Goal: Task Accomplishment & Management: Manage account settings

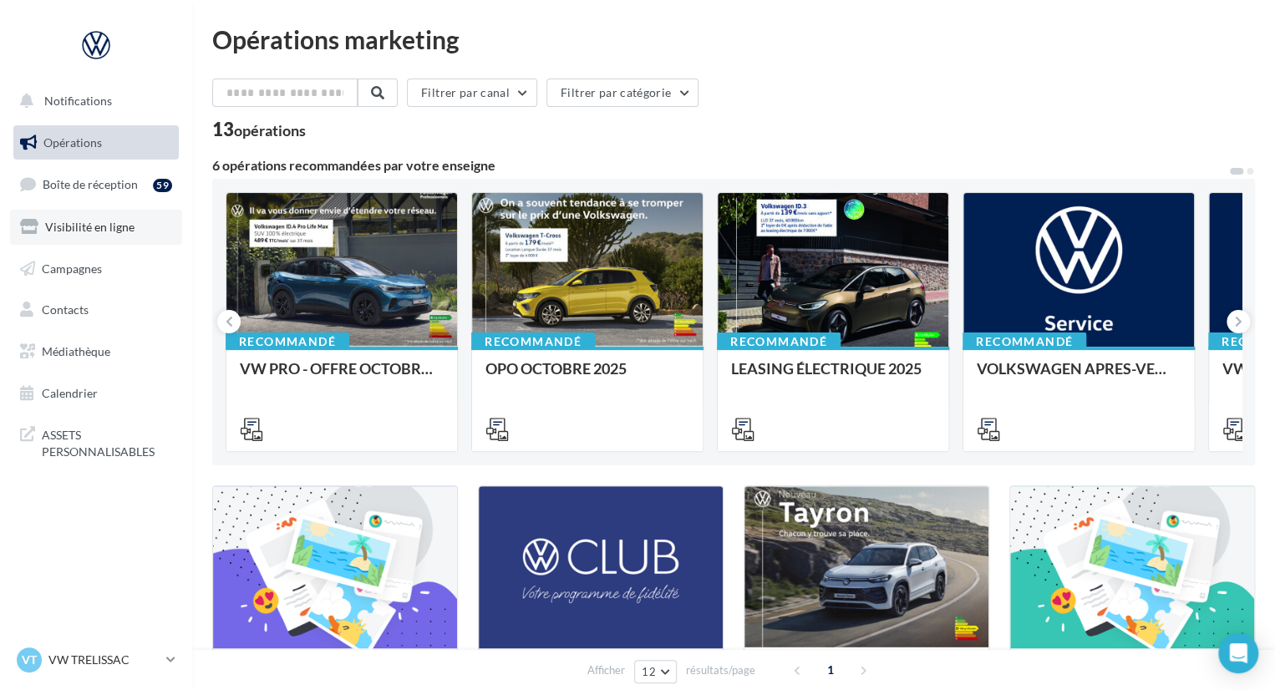
click at [134, 227] on link "Visibilité en ligne" at bounding box center [96, 227] width 172 height 35
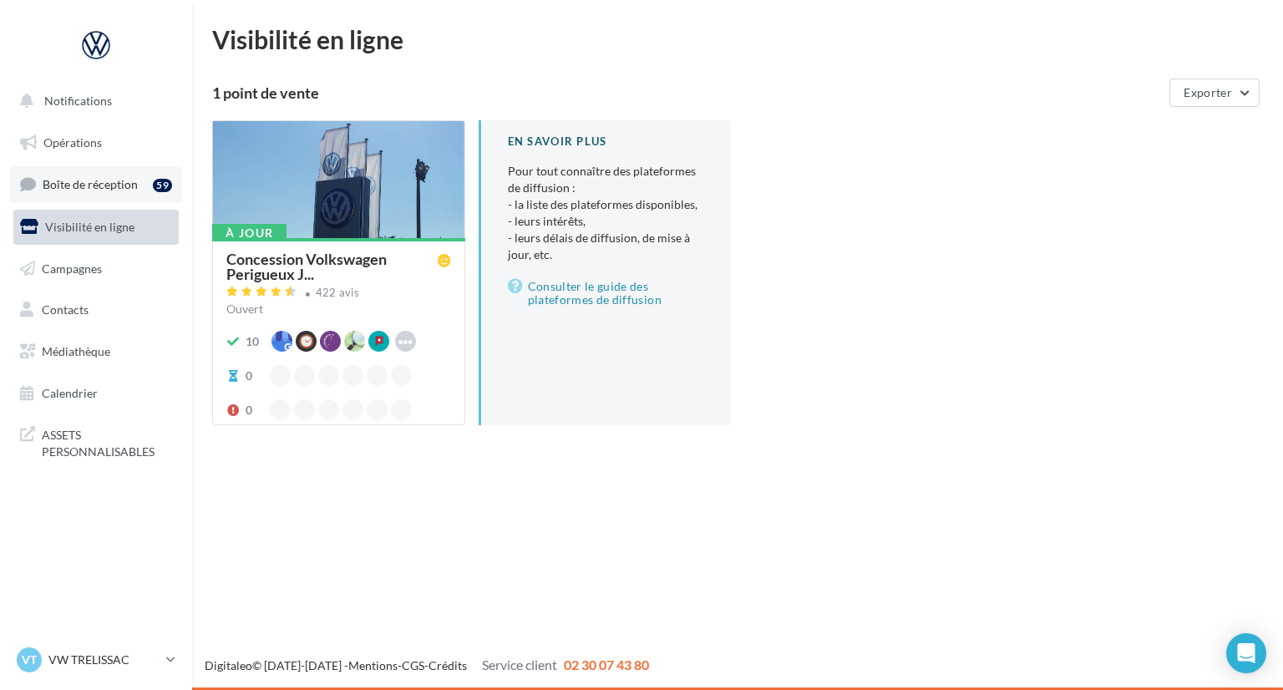
click at [127, 180] on span "Boîte de réception" at bounding box center [90, 184] width 95 height 14
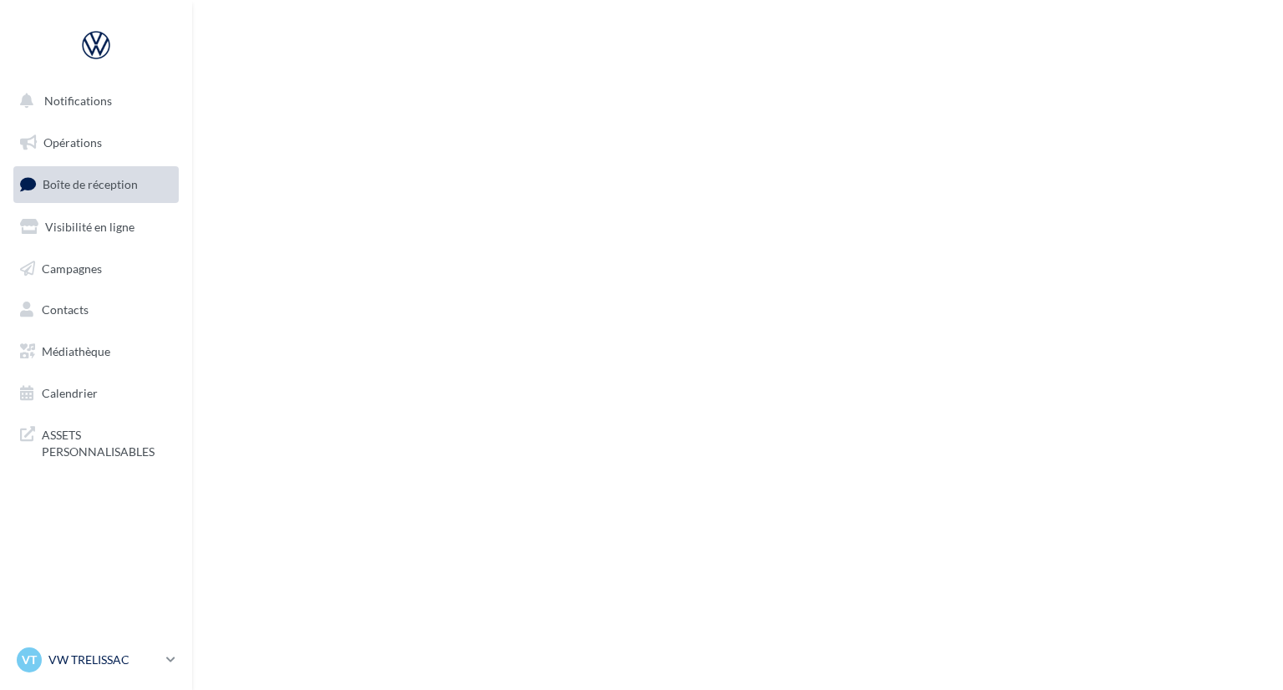
click at [165, 659] on link "VT VW TRELISSAC vw-tre-pau" at bounding box center [95, 660] width 165 height 32
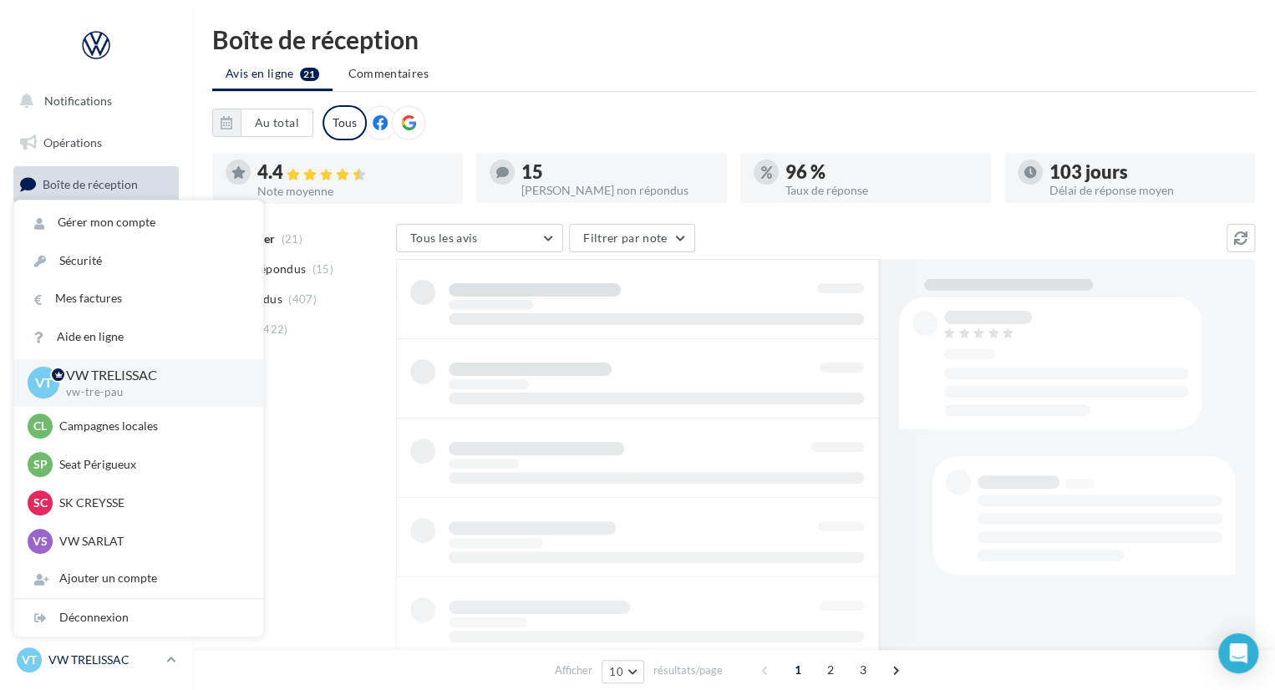
click at [165, 659] on link "VT VW TRELISSAC vw-tre-pau" at bounding box center [95, 660] width 165 height 32
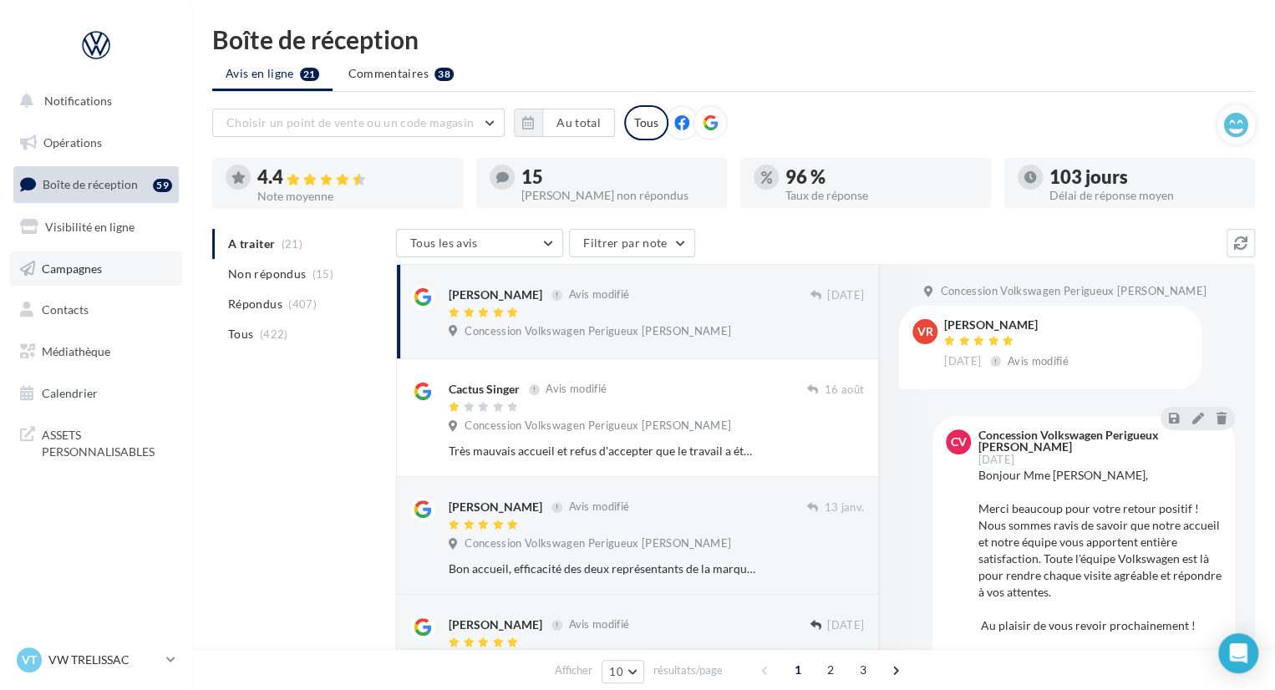
click at [116, 266] on link "Campagnes" at bounding box center [96, 268] width 172 height 35
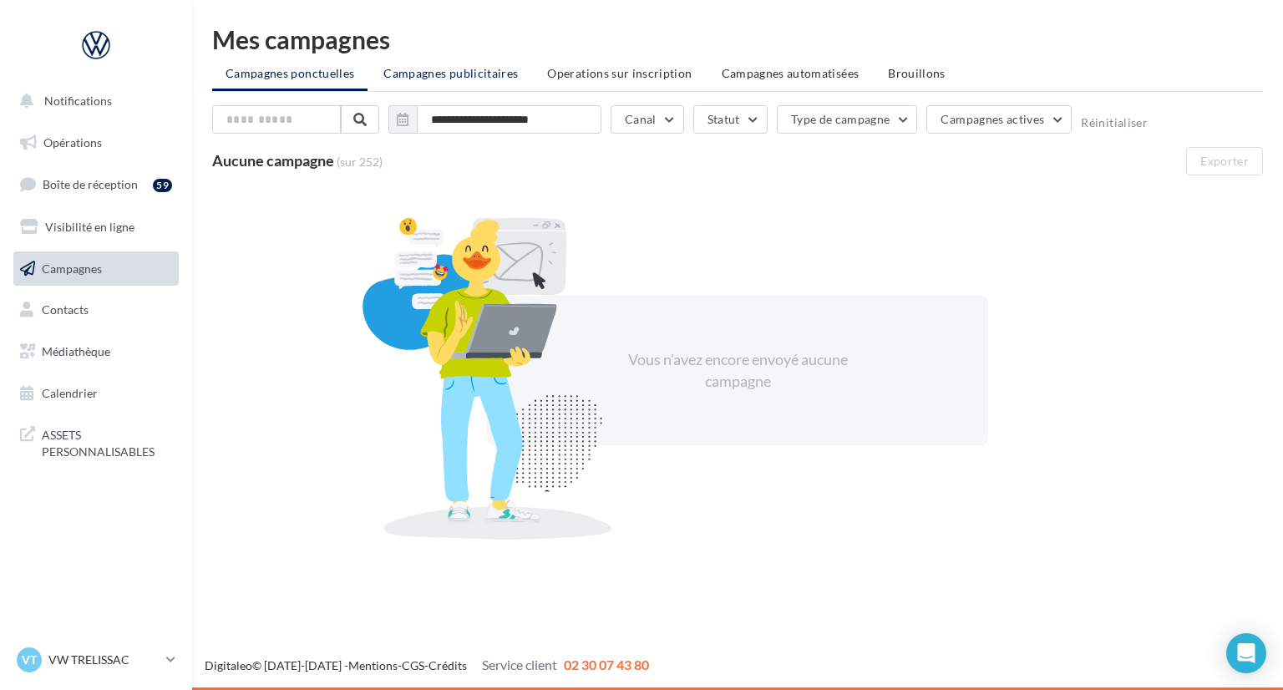
click at [464, 84] on li "Campagnes publicitaires" at bounding box center [450, 73] width 161 height 30
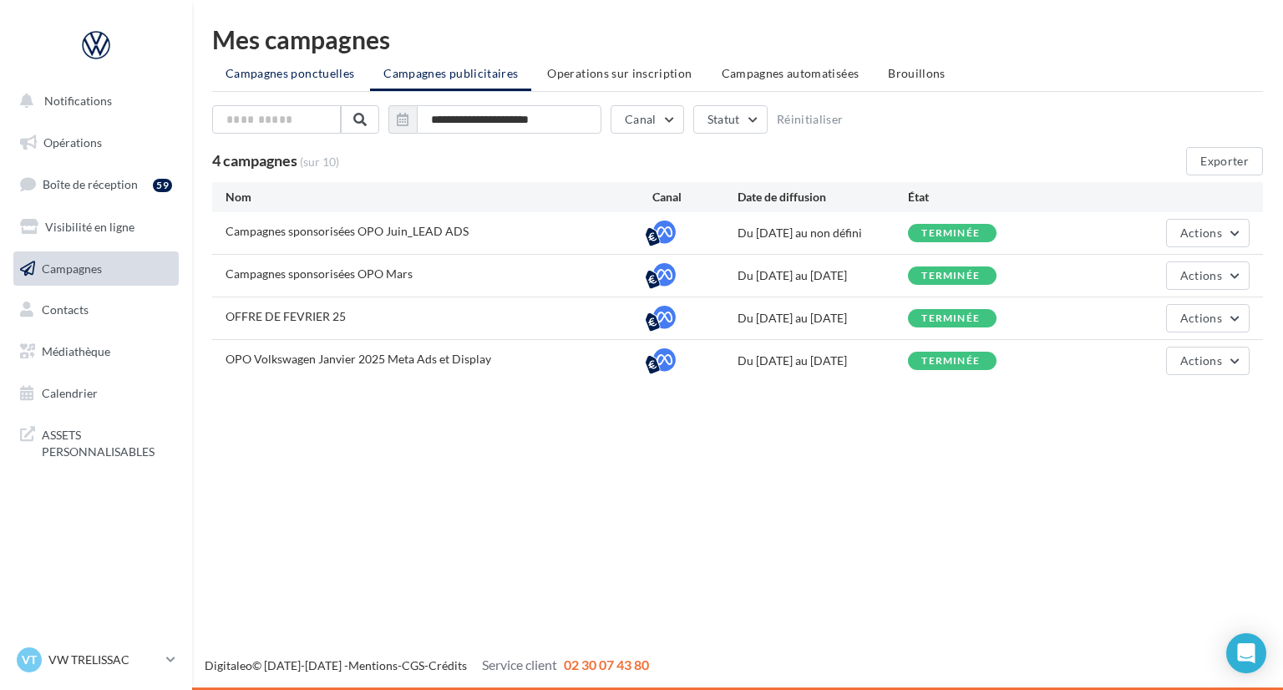
click at [295, 71] on span "Campagnes ponctuelles" at bounding box center [290, 73] width 129 height 14
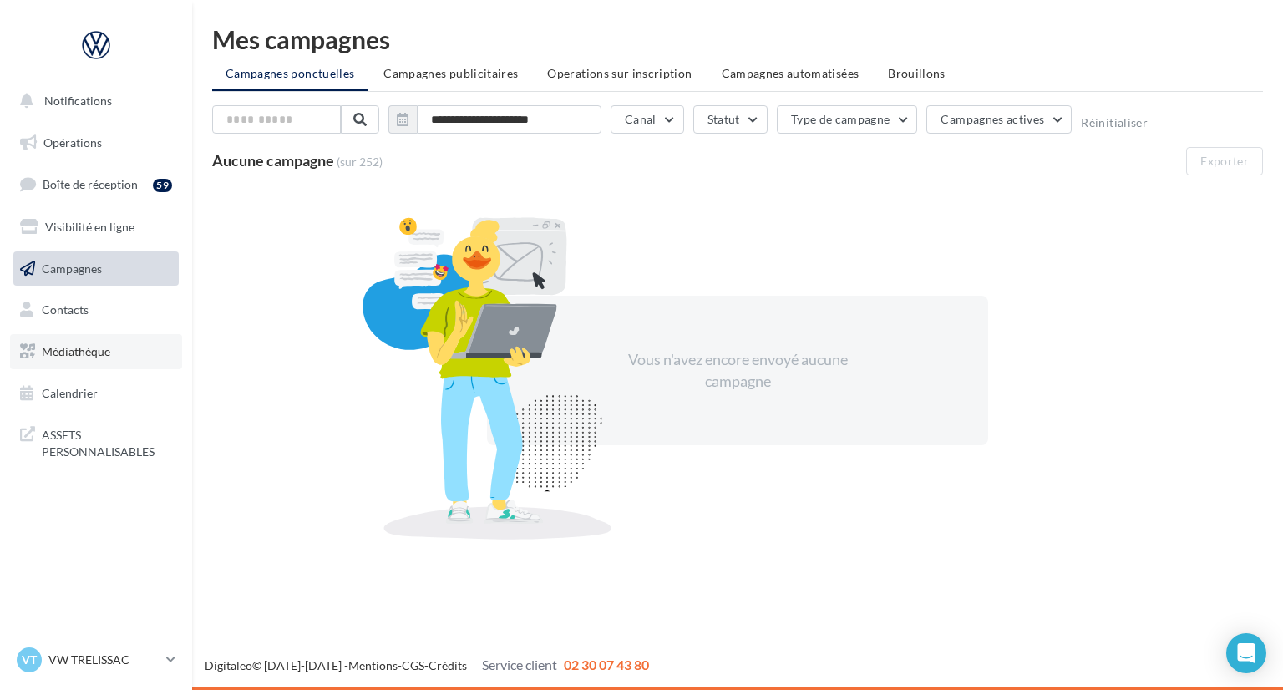
click at [90, 345] on span "Médiathèque" at bounding box center [76, 351] width 69 height 14
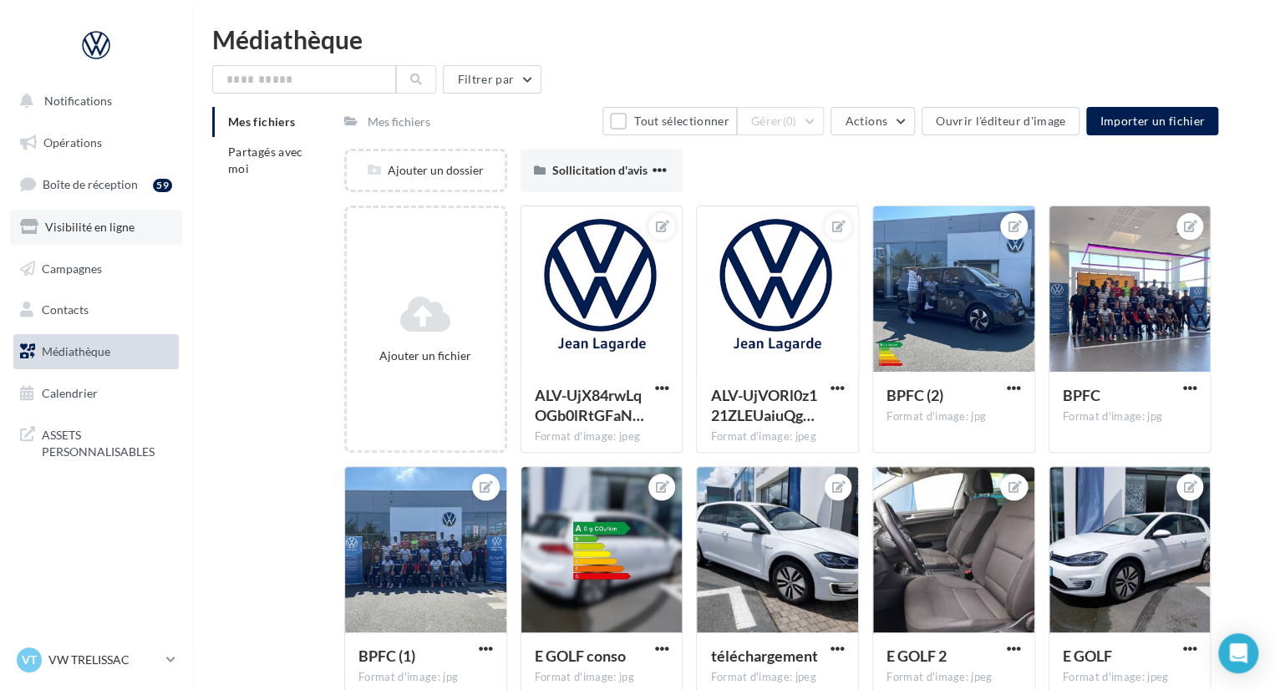
click at [113, 216] on link "Visibilité en ligne" at bounding box center [96, 227] width 172 height 35
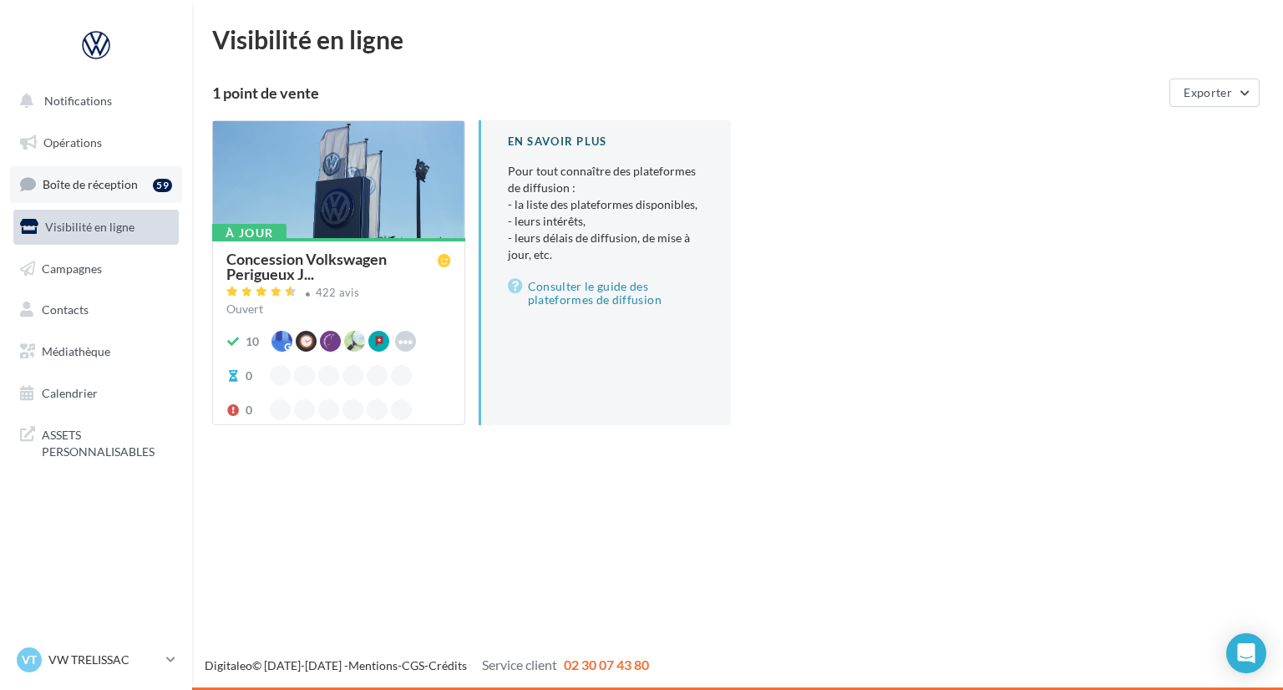
click at [117, 175] on link "Boîte de réception 59" at bounding box center [96, 184] width 172 height 36
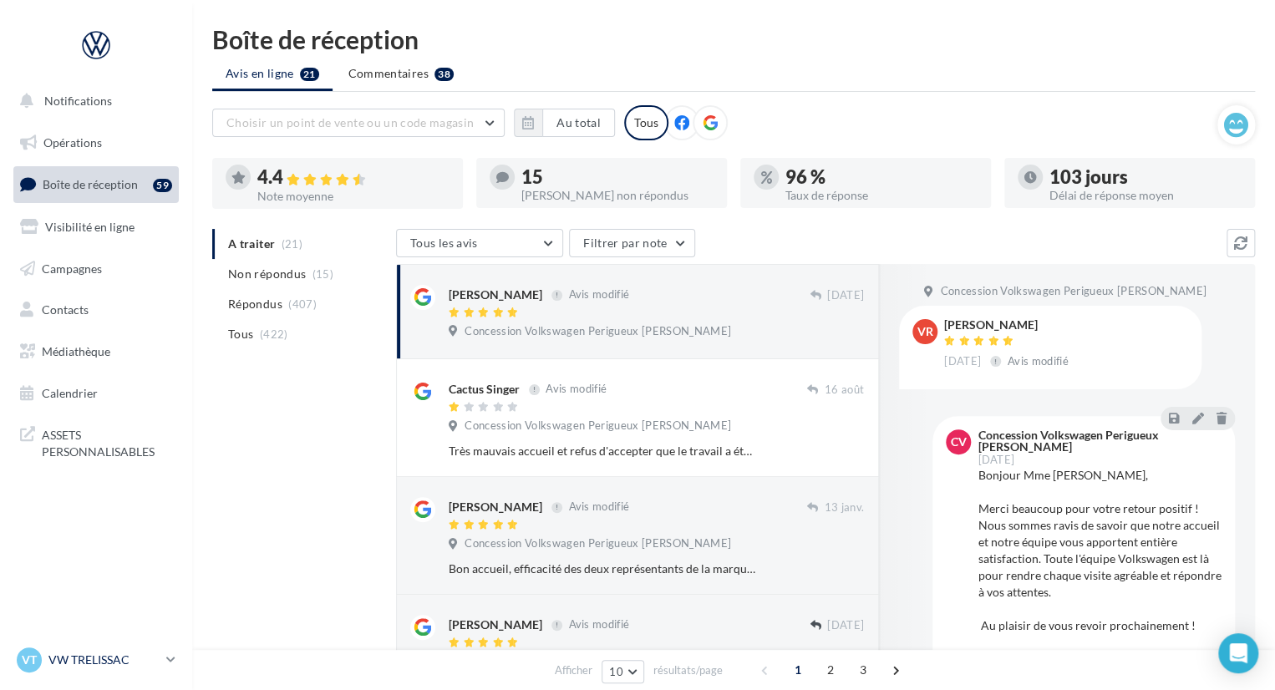
click at [86, 662] on p "VW TRELISSAC" at bounding box center [103, 660] width 111 height 17
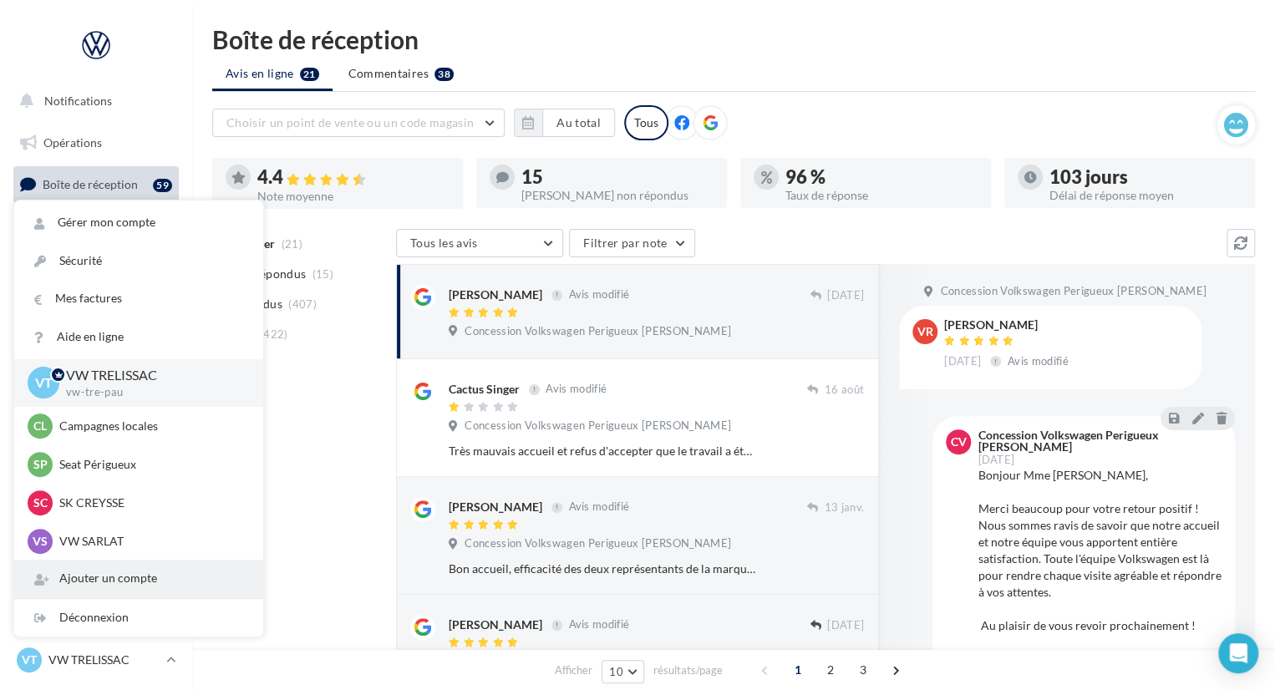
click at [155, 566] on div "Ajouter un compte" at bounding box center [138, 579] width 249 height 38
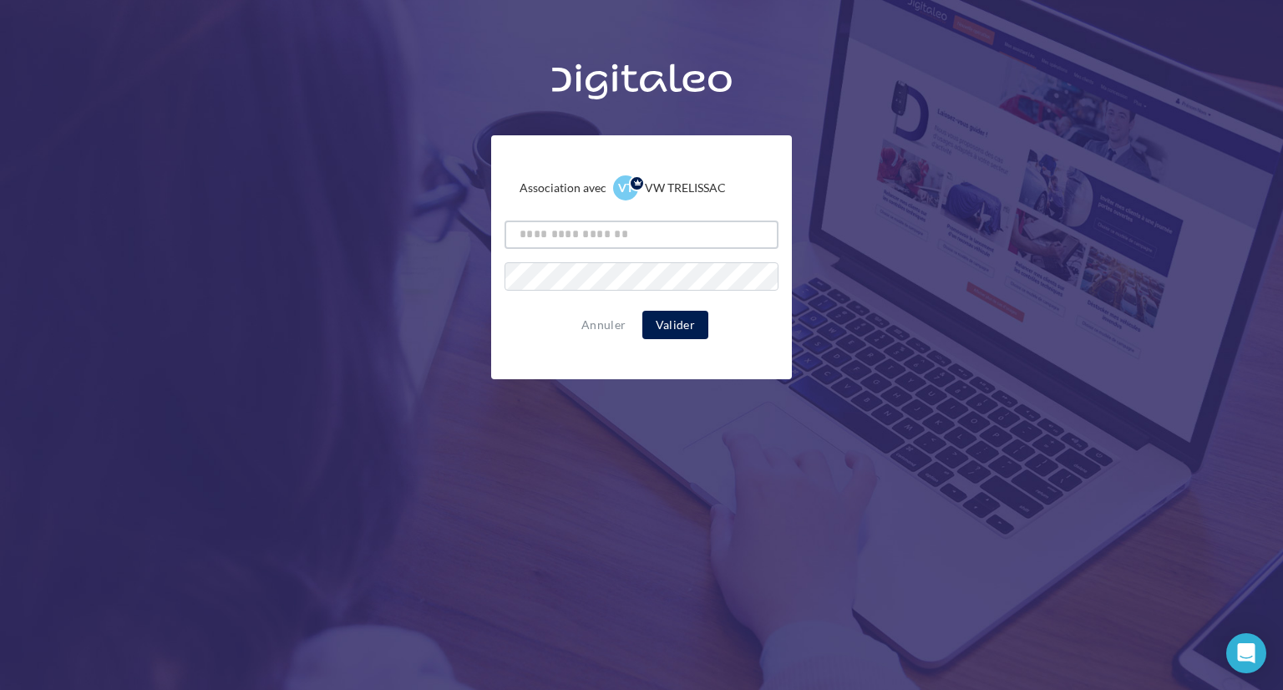
click at [540, 238] on input "text" at bounding box center [642, 235] width 274 height 28
type input "**********"
click at [661, 317] on button "Valider" at bounding box center [675, 325] width 66 height 28
